Goal: Share content: Share content

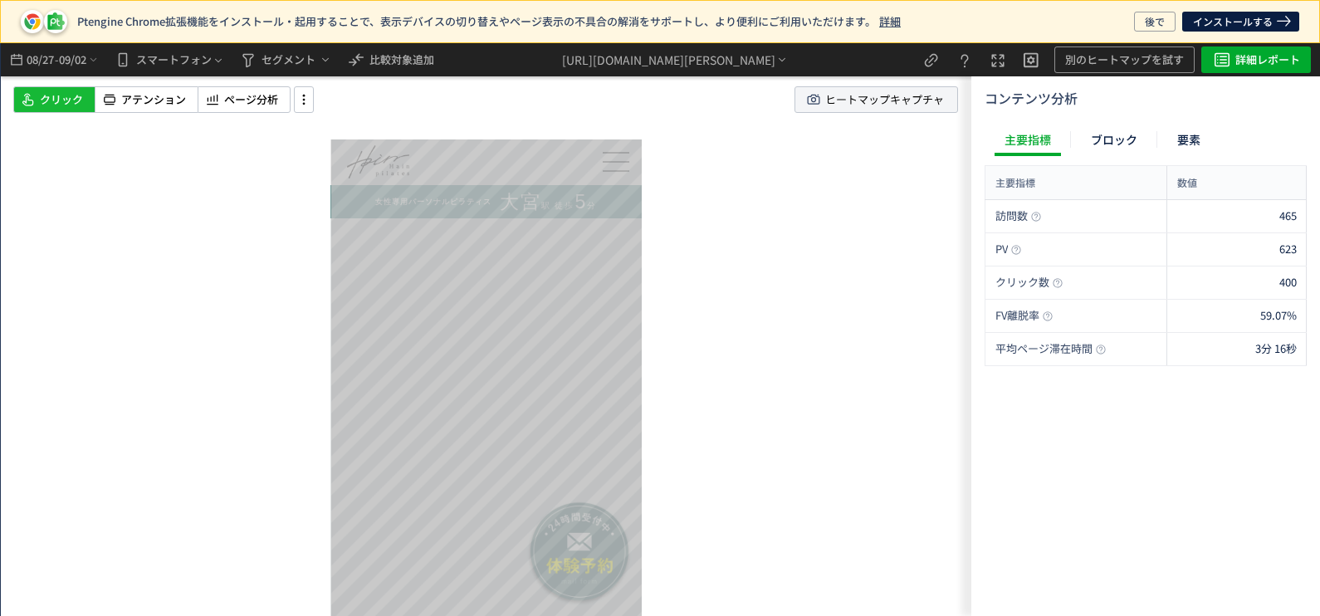
click at [814, 108] on icon at bounding box center [813, 99] width 17 height 17
click at [51, 55] on span "08/27" at bounding box center [40, 59] width 28 height 33
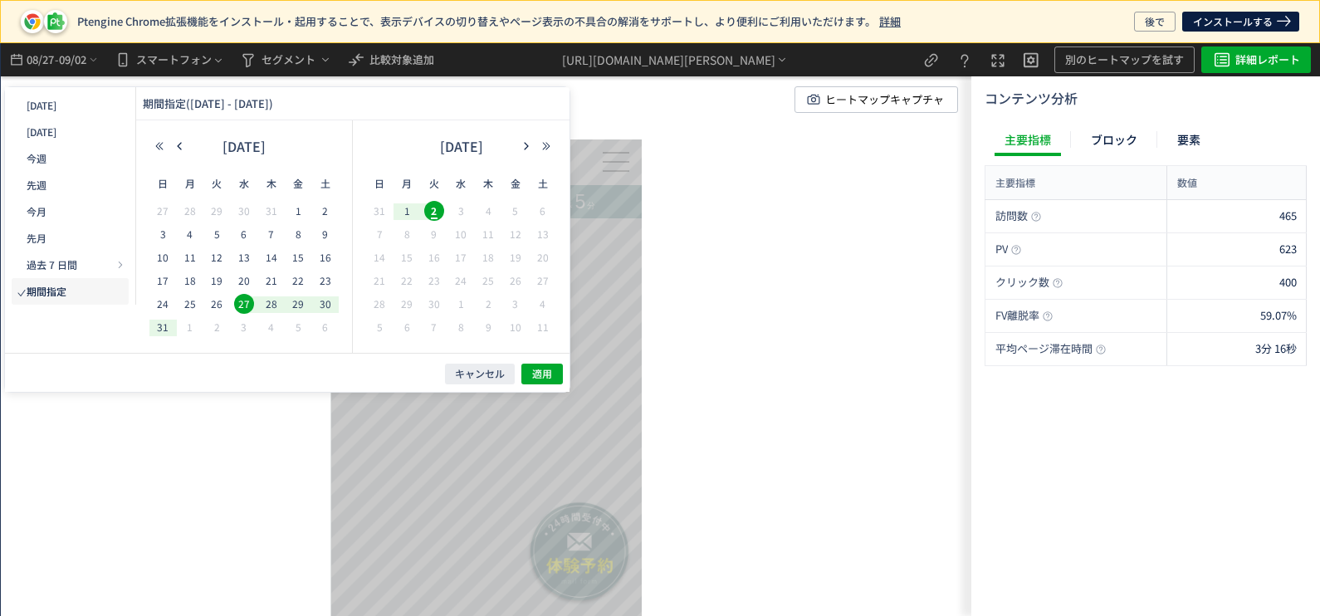
click at [774, 263] on div "スクロール開始位置:974px スクロール到達率 87% スクロール到達率 83% スクロール到達率 83% スクロール到達率 83% スクロール到達率 74…" at bounding box center [486, 329] width 971 height 573
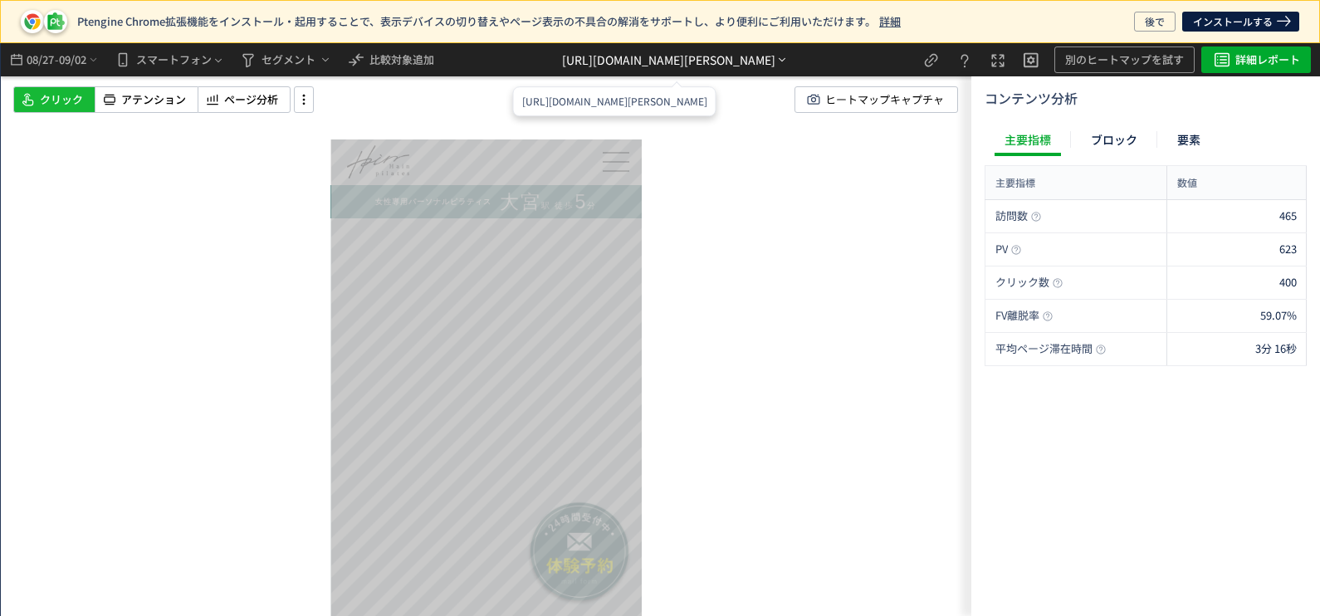
click at [562, 61] on div "[URL][DOMAIN_NAME][PERSON_NAME]" at bounding box center [668, 59] width 213 height 17
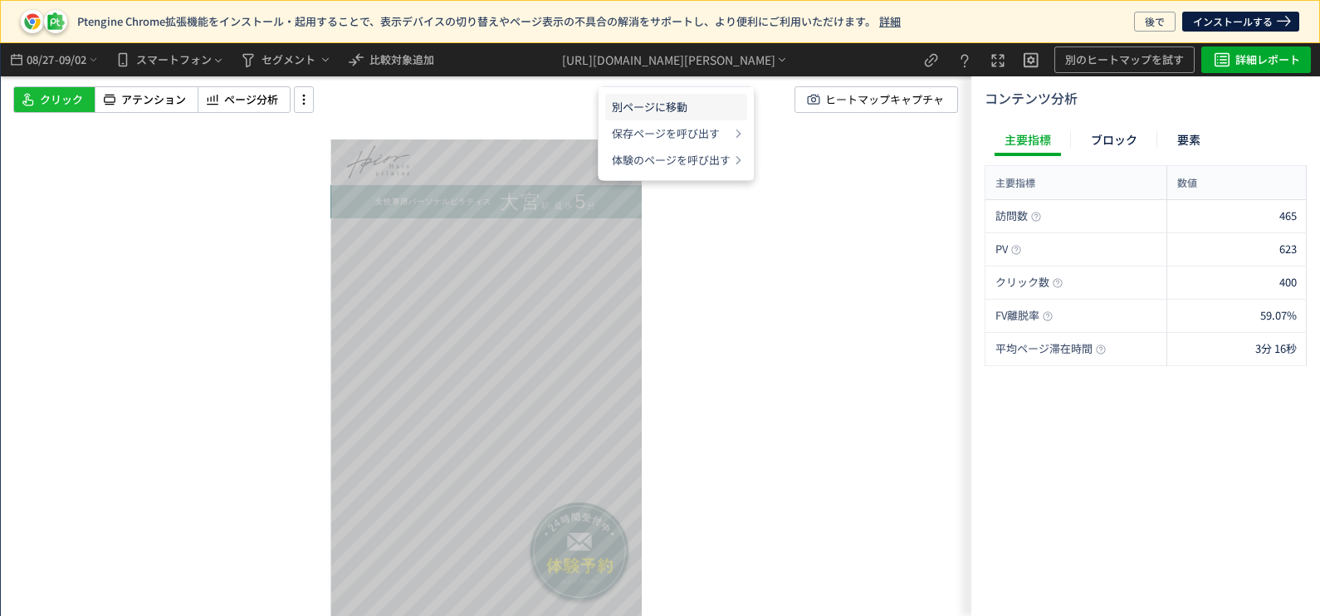
click at [0, 0] on li "別ページに移動" at bounding box center [0, 0] width 0 height 0
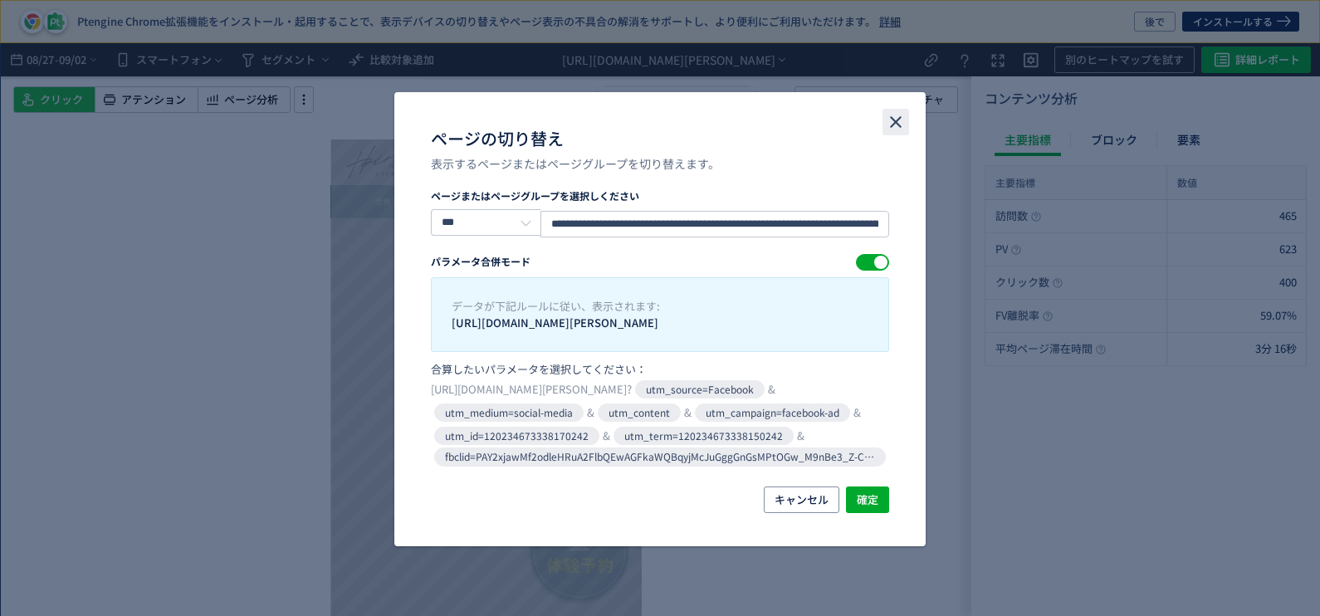
click at [899, 115] on icon "close" at bounding box center [896, 122] width 20 height 20
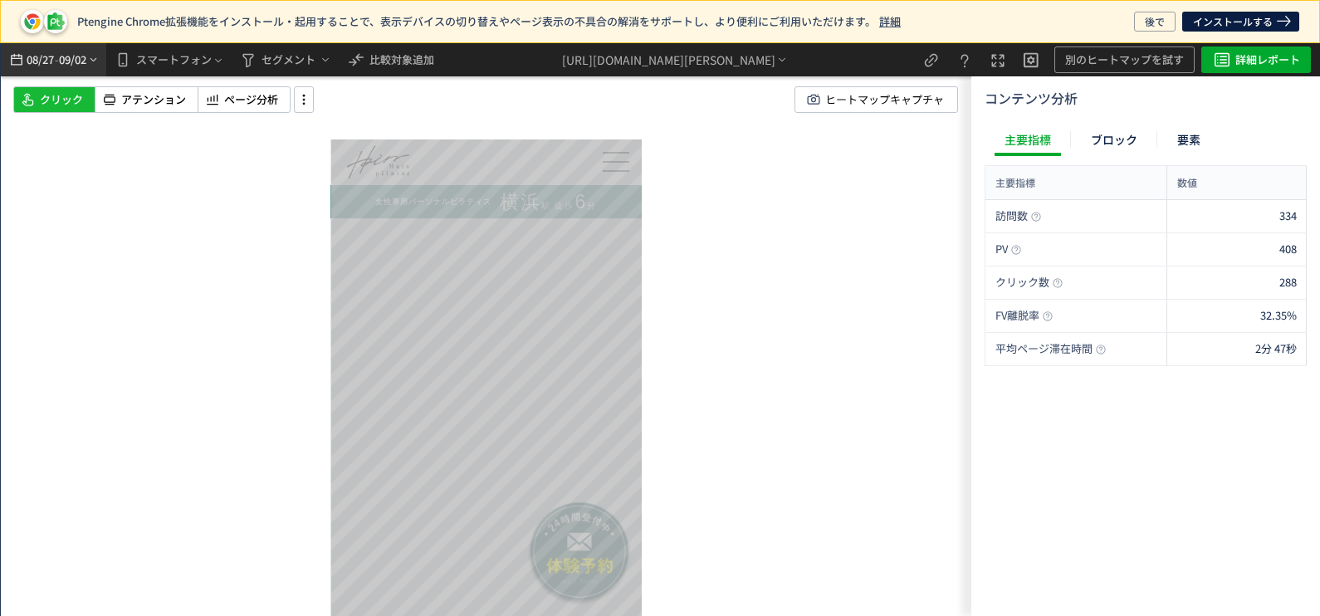
click at [58, 52] on span "-" at bounding box center [57, 59] width 4 height 33
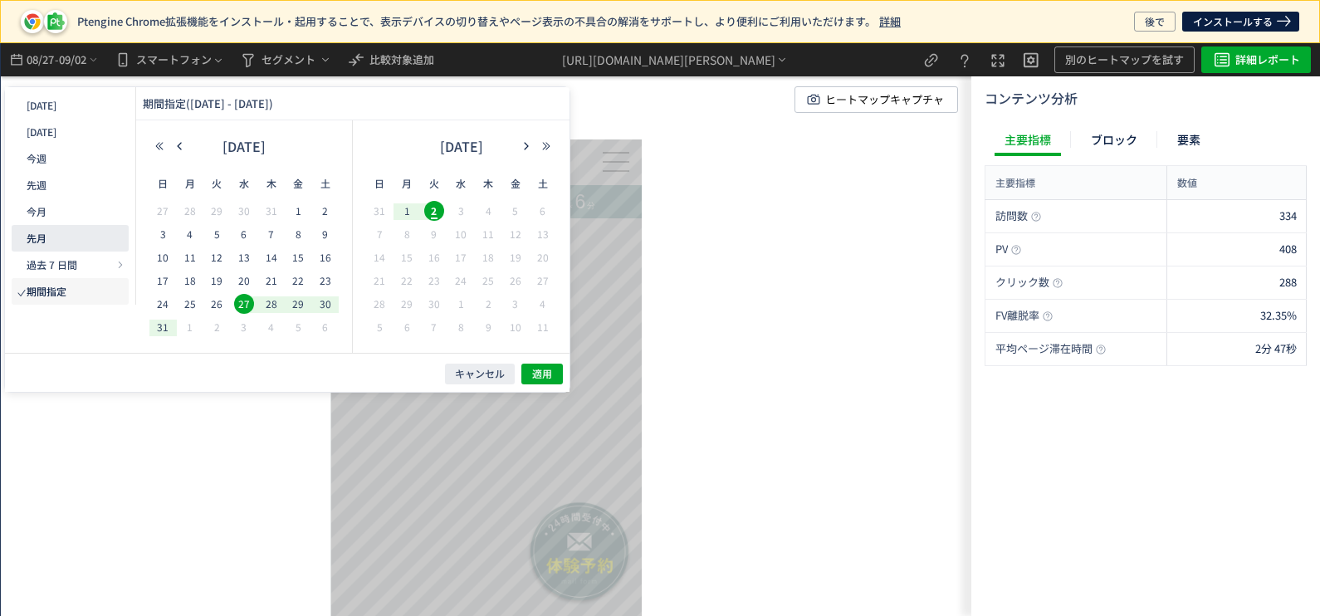
click at [272, 227] on button "先月" at bounding box center [456, 312] width 369 height 208
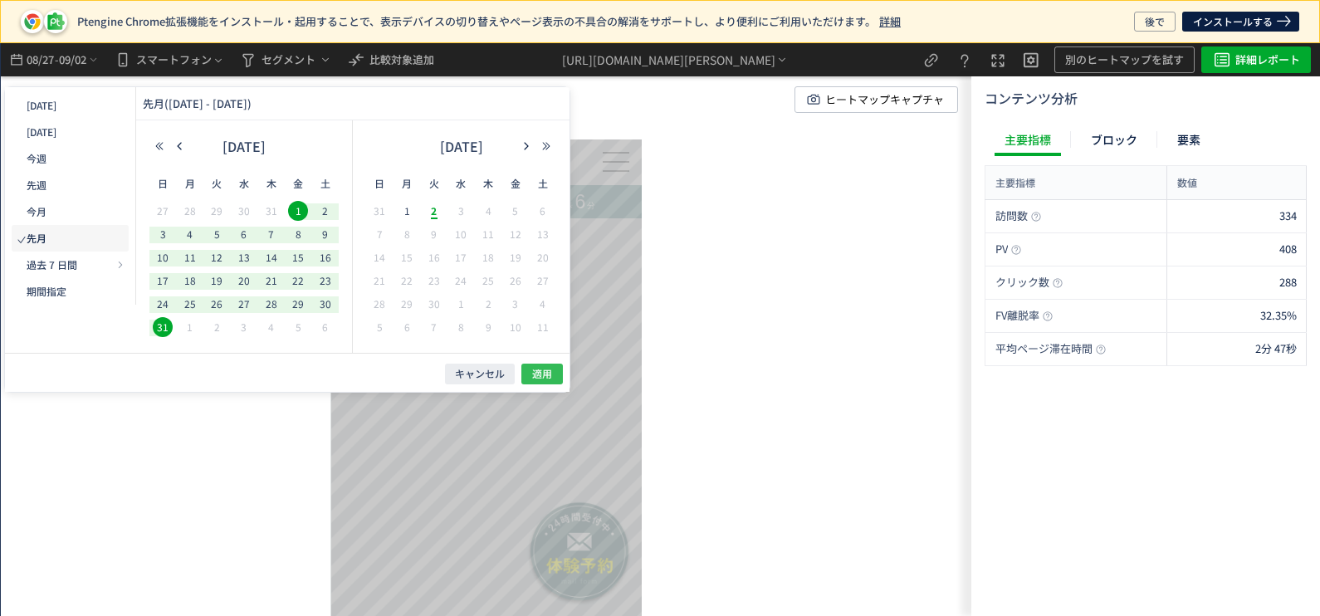
click at [681, 390] on button "適用" at bounding box center [776, 398] width 191 height 17
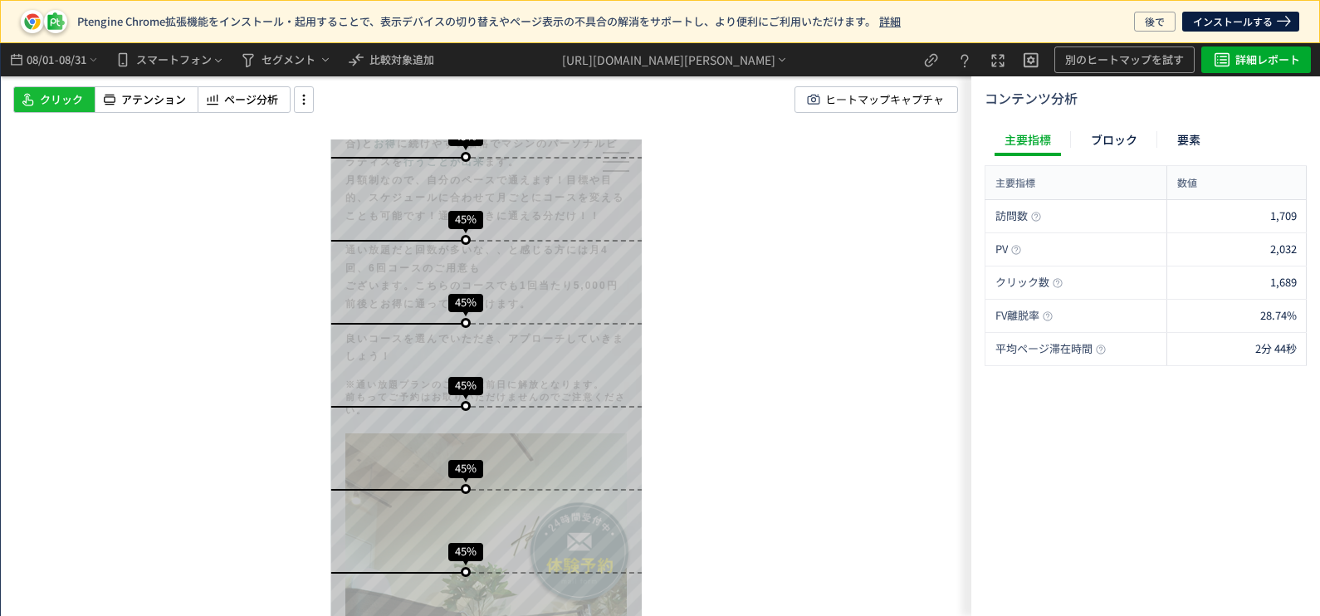
scroll to position [4982, 0]
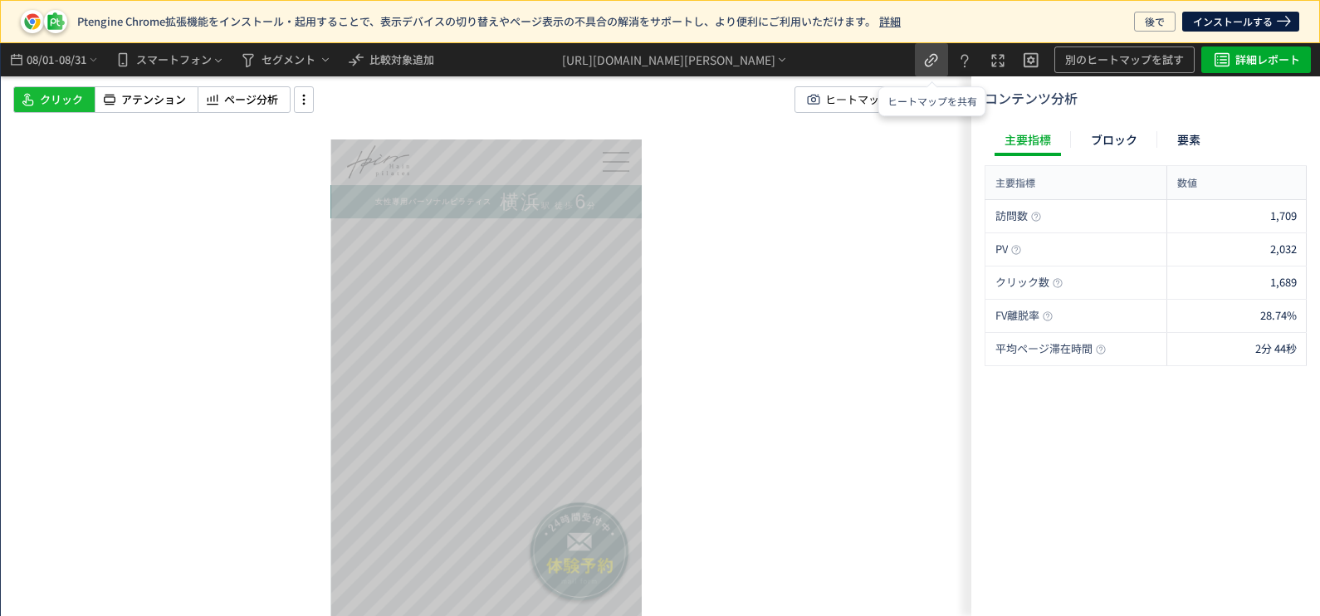
click at [932, 62] on icon "heatmap-top-bar" at bounding box center [932, 61] width 20 height 20
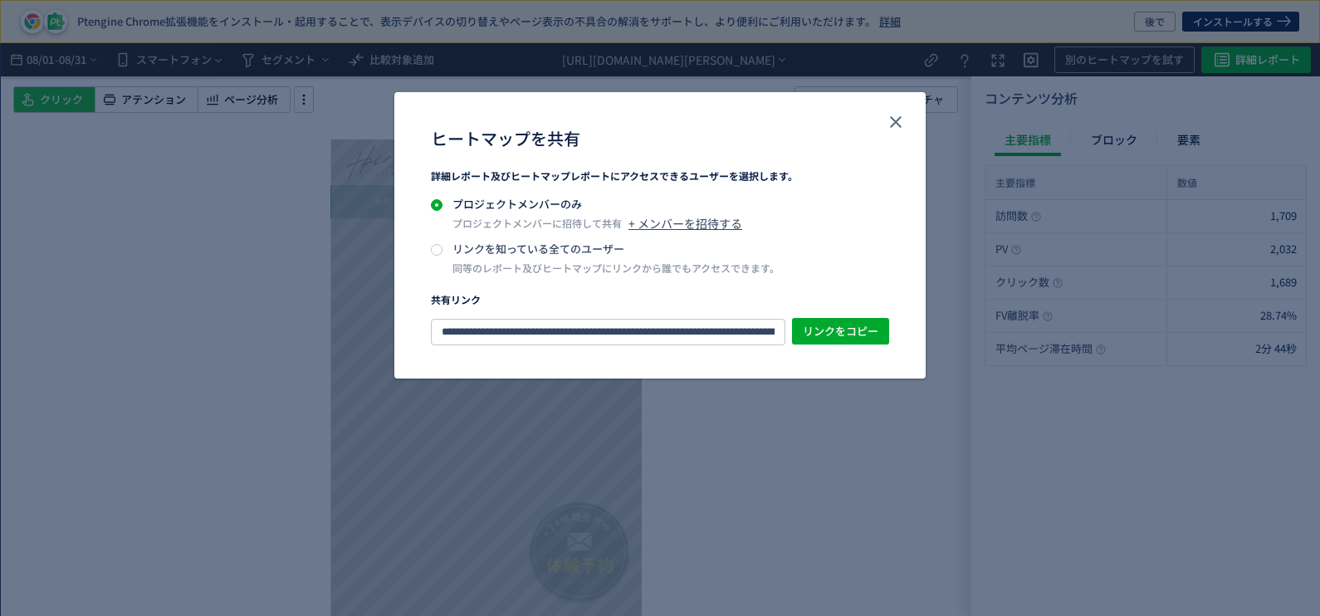
click at [527, 255] on p "リンクを知っている全てのユーザー" at bounding box center [616, 249] width 327 height 17
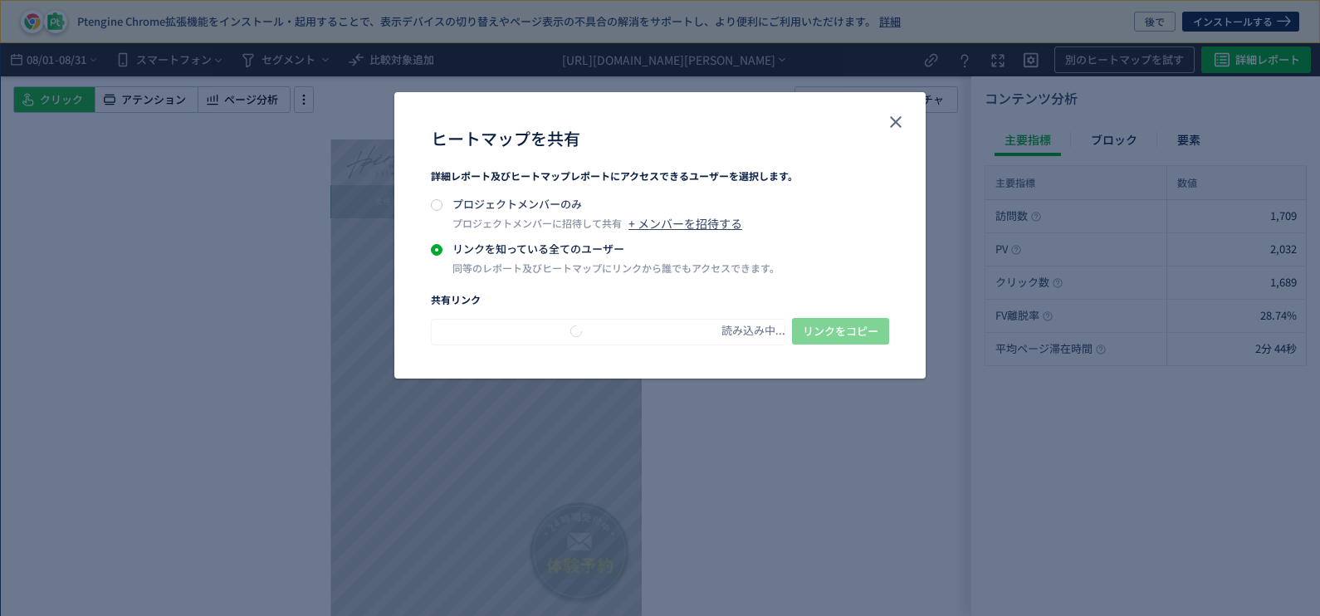
type input "**********"
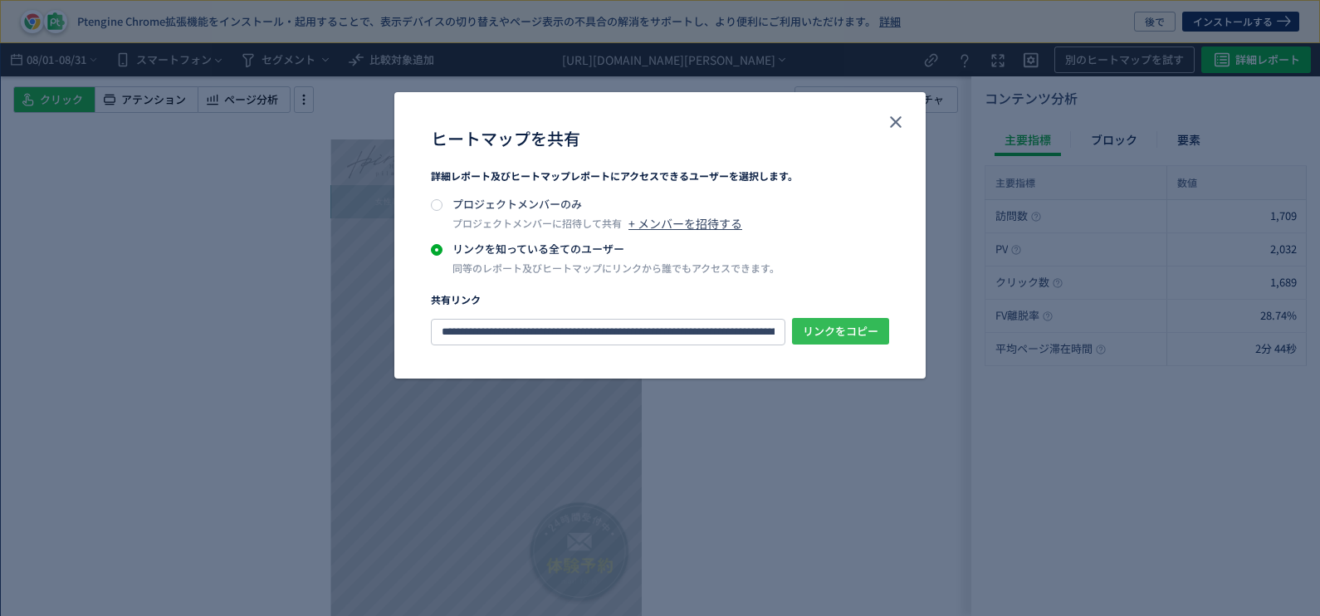
click at [841, 324] on span "リンクをコピー" at bounding box center [841, 331] width 76 height 27
click at [894, 125] on icon "close" at bounding box center [896, 122] width 20 height 20
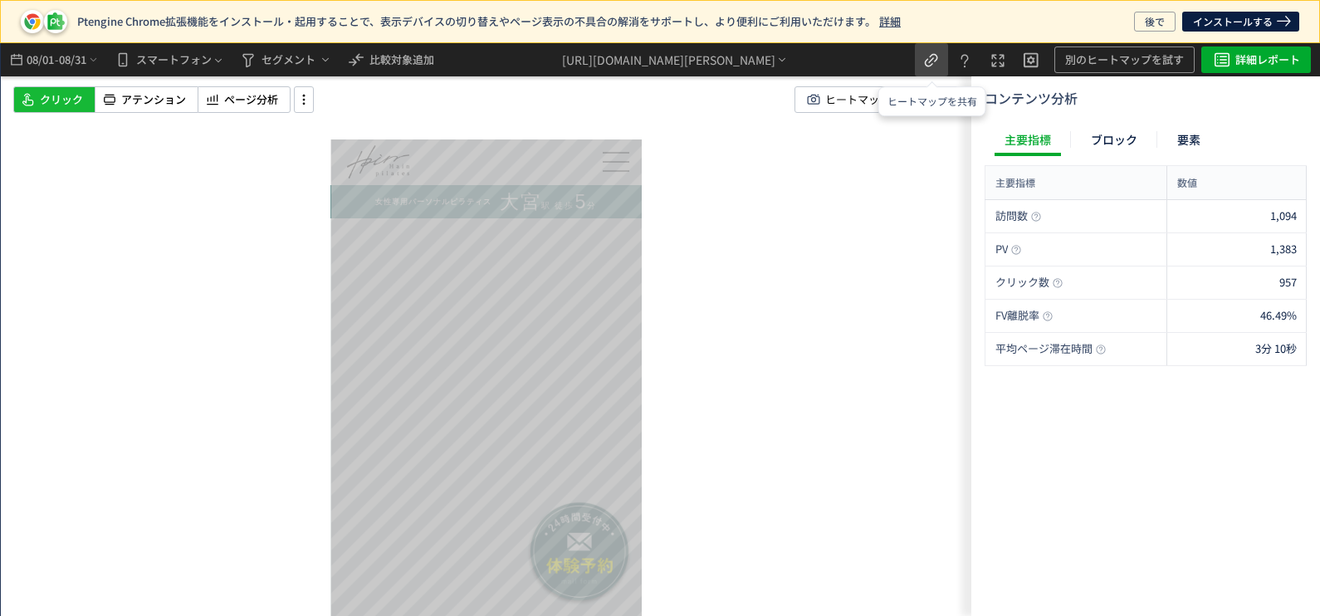
click at [923, 62] on icon "heatmap-top-bar" at bounding box center [932, 61] width 20 height 20
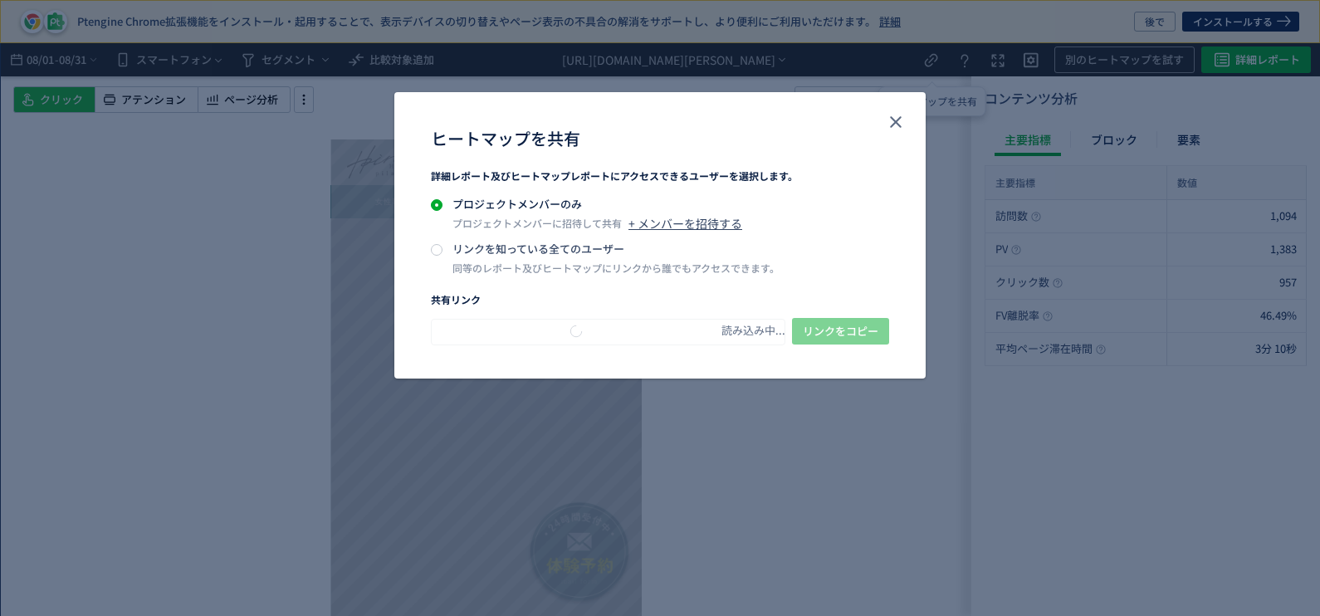
type input "**********"
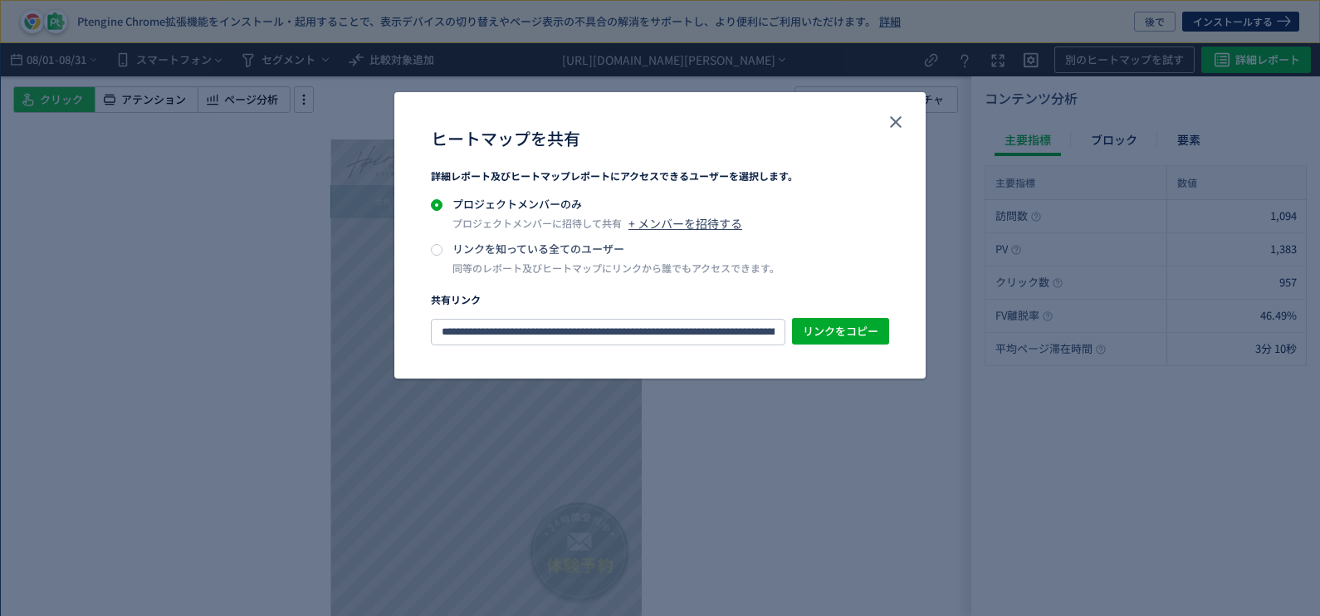
click at [600, 253] on p "リンクを知っている全てのユーザー" at bounding box center [616, 249] width 327 height 17
type input "**********"
click at [846, 329] on span "リンクをコピー" at bounding box center [841, 331] width 76 height 27
click at [892, 123] on icon "close" at bounding box center [896, 122] width 20 height 20
